Goal: Transaction & Acquisition: Purchase product/service

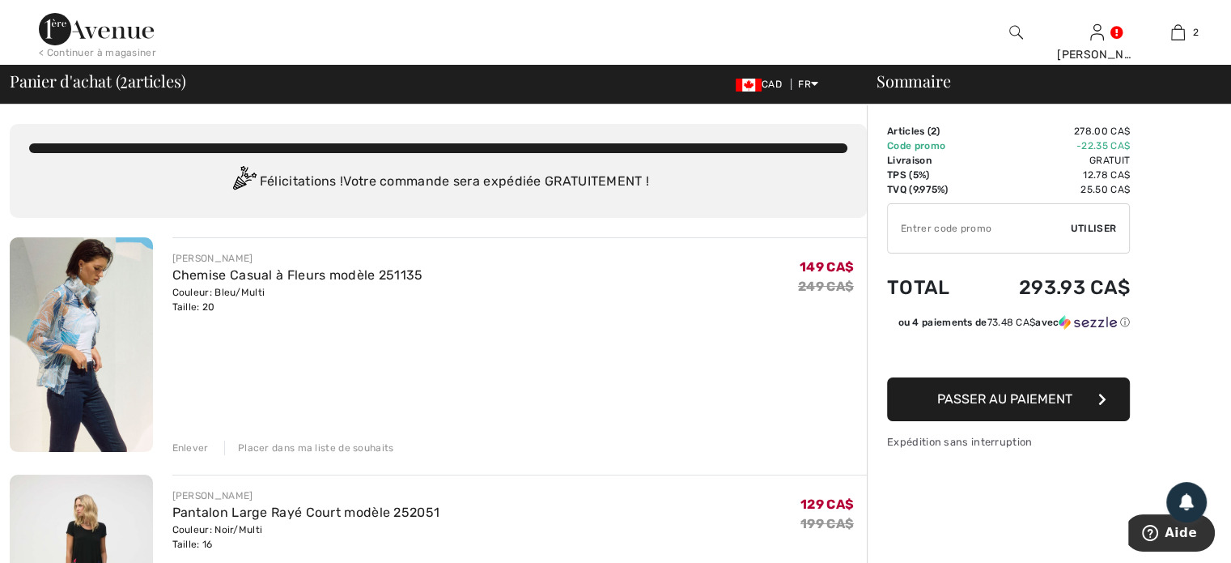
click at [193, 443] on div "Enlever" at bounding box center [190, 447] width 36 height 15
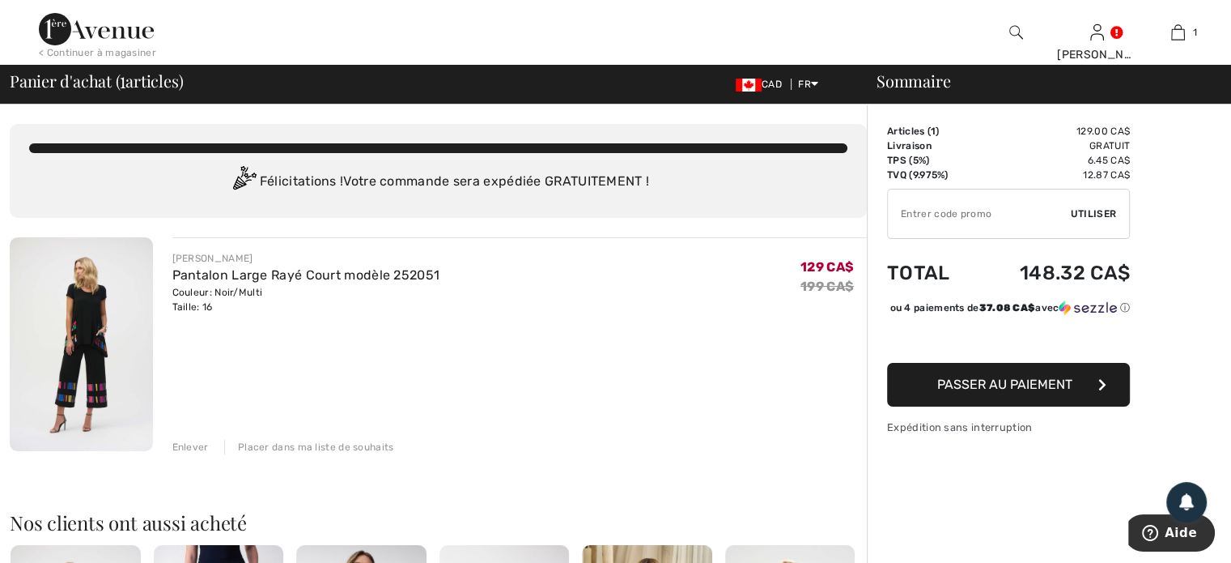
click at [63, 53] on div "< Continuer à magasiner" at bounding box center [97, 52] width 117 height 15
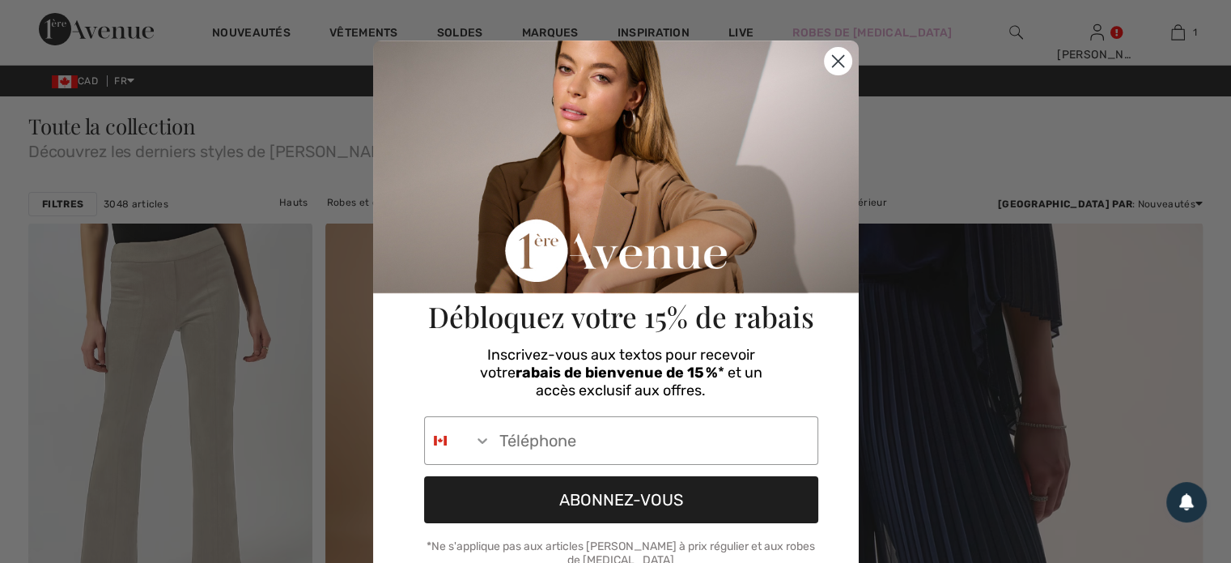
click at [831, 54] on circle "Close dialog" at bounding box center [837, 61] width 27 height 27
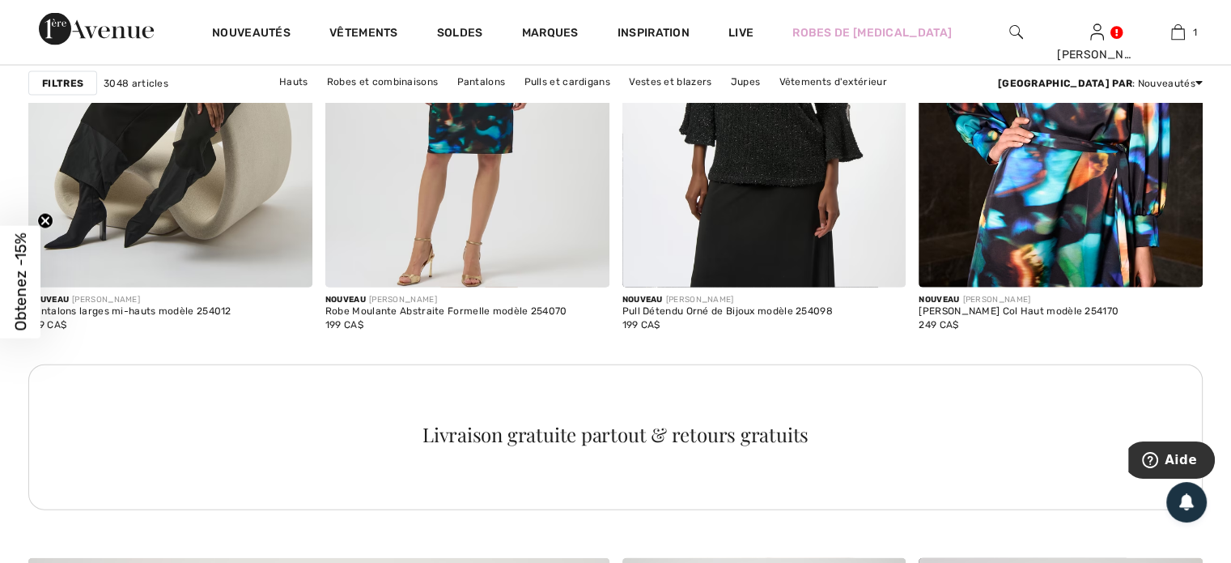
scroll to position [3480, 0]
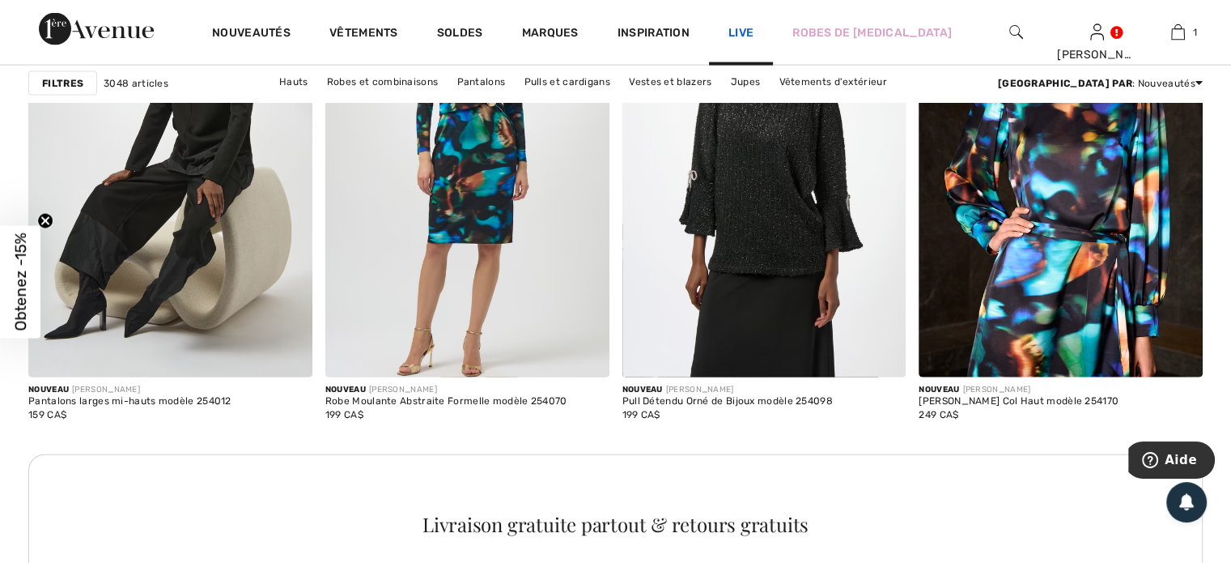
click at [739, 32] on link "Live" at bounding box center [740, 32] width 25 height 17
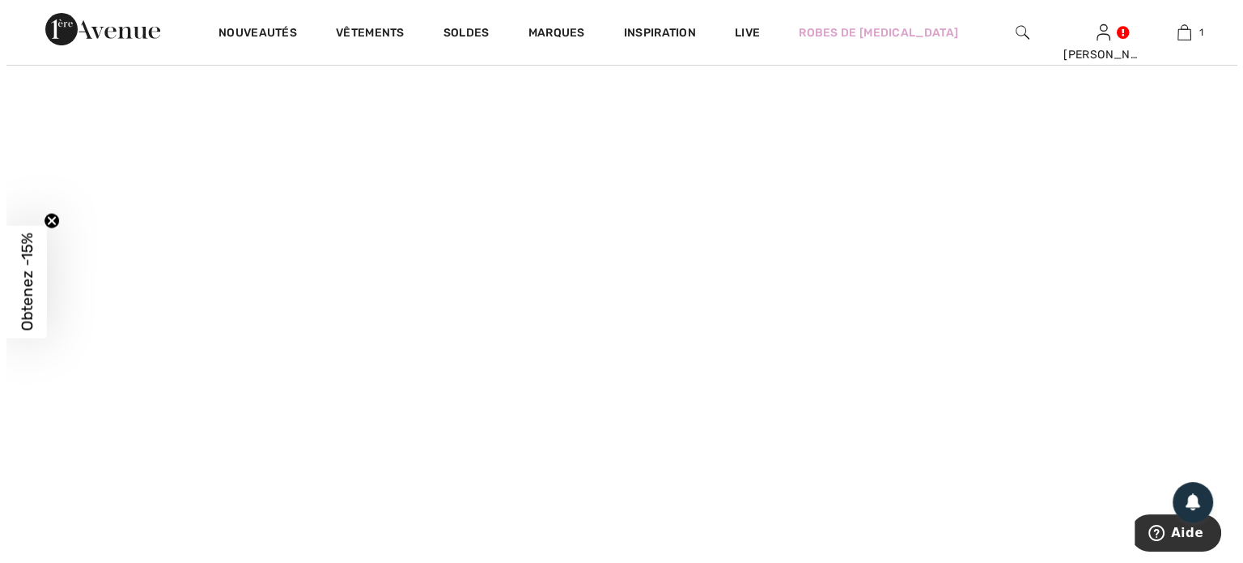
scroll to position [324, 0]
